Goal: Transaction & Acquisition: Purchase product/service

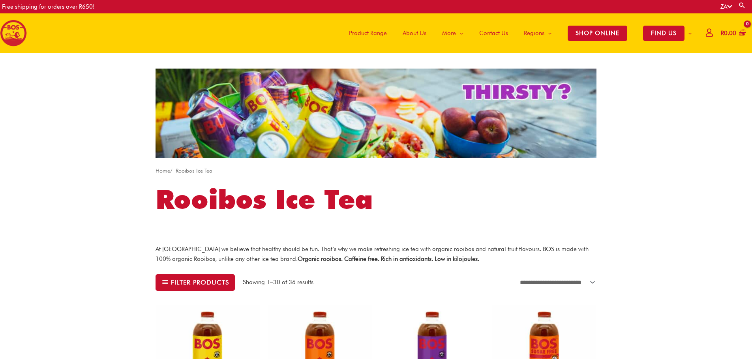
click at [498, 34] on span "Contact Us" at bounding box center [493, 33] width 29 height 24
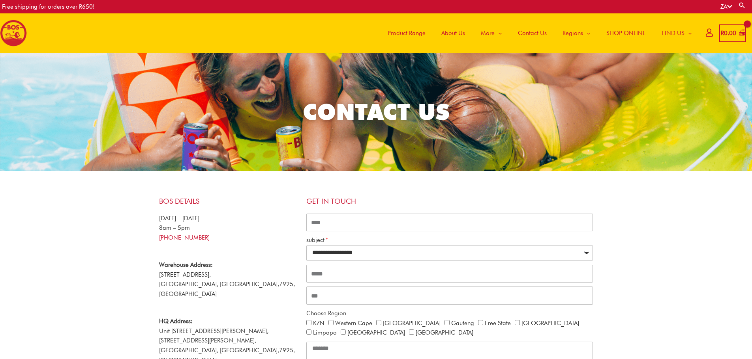
click at [415, 33] on span "Product Range" at bounding box center [407, 33] width 38 height 24
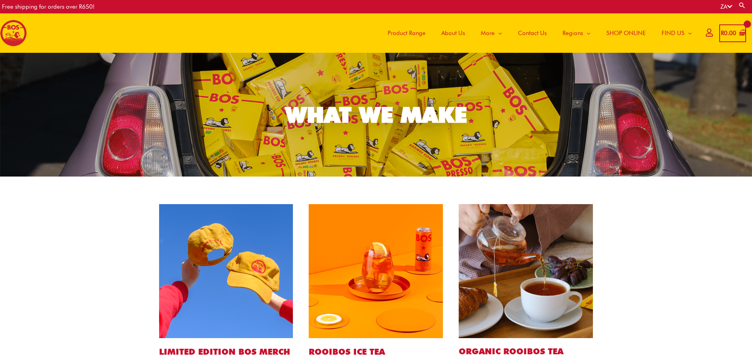
click at [371, 270] on img at bounding box center [376, 271] width 134 height 134
click at [378, 263] on img at bounding box center [376, 271] width 134 height 134
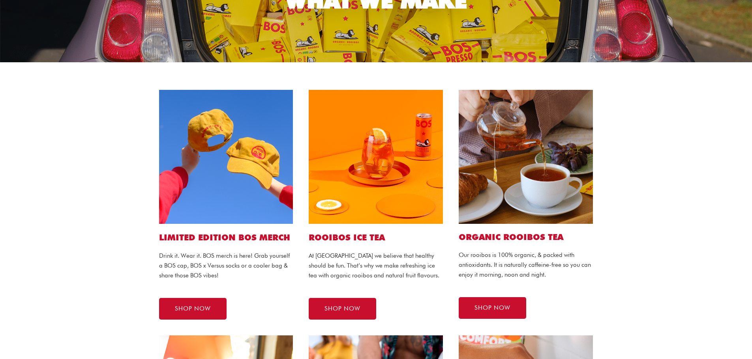
scroll to position [118, 0]
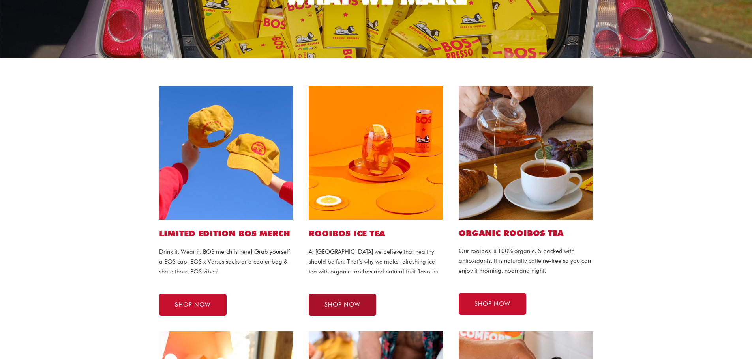
click at [342, 303] on span "SHOP NOW" at bounding box center [342, 305] width 36 height 6
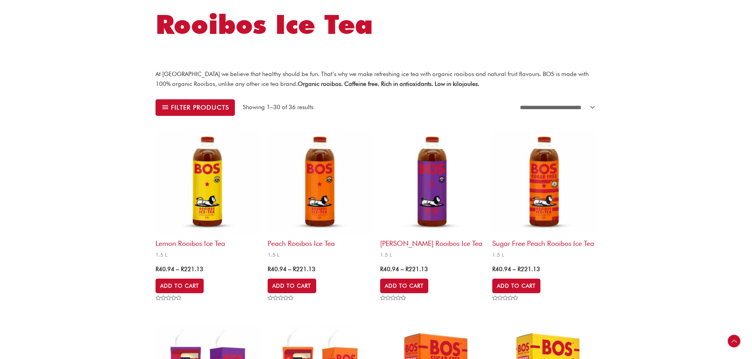
scroll to position [197, 0]
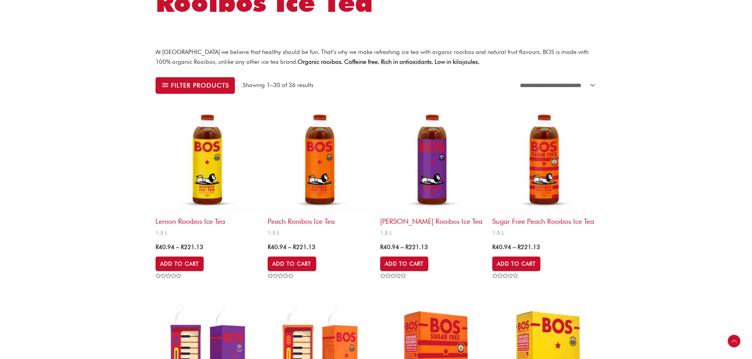
click at [432, 155] on img at bounding box center [432, 161] width 104 height 104
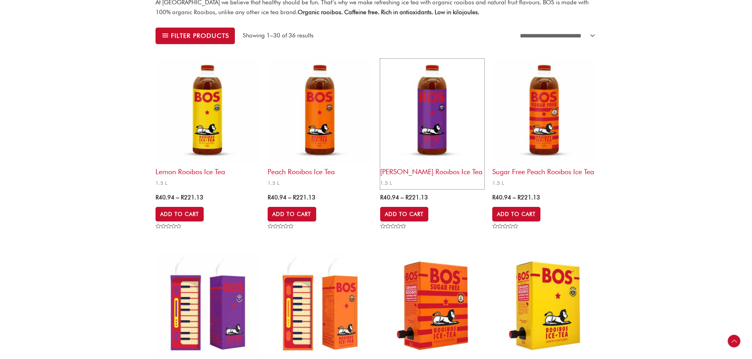
scroll to position [395, 0]
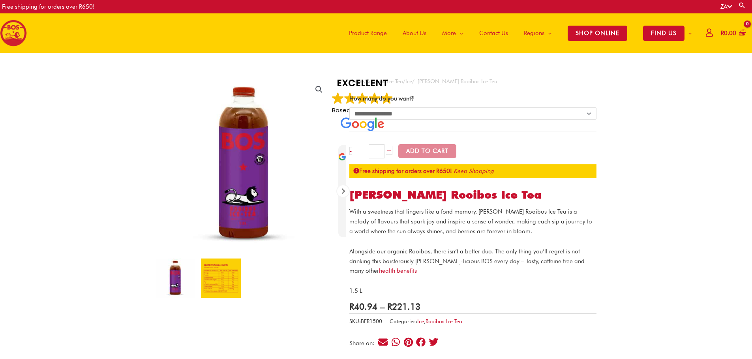
click at [215, 279] on img at bounding box center [220, 278] width 39 height 39
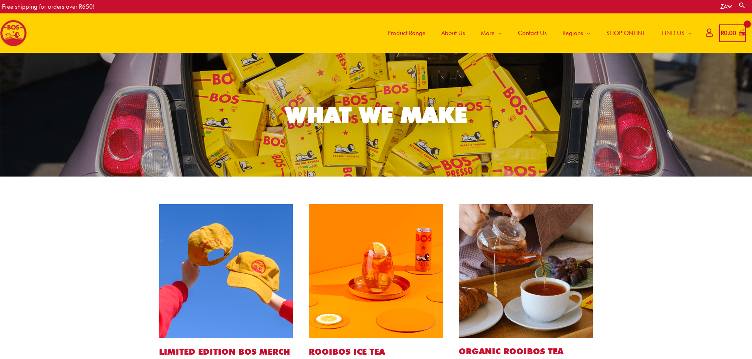
scroll to position [118, 0]
